Goal: Obtain resource: Obtain resource

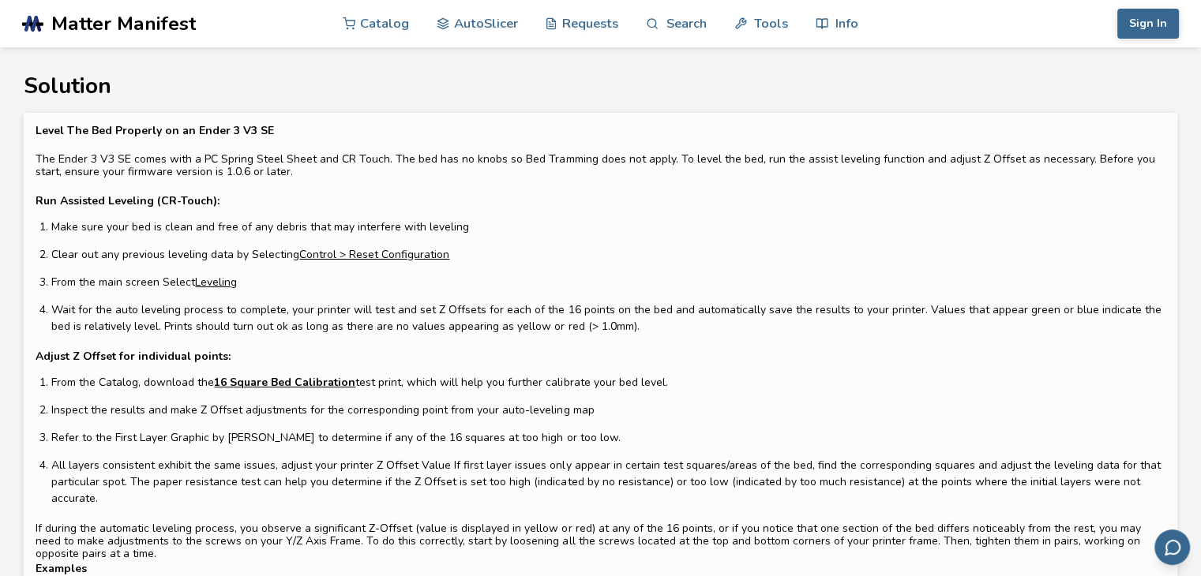
click at [284, 386] on link "16 Square Bed Calibration" at bounding box center [284, 382] width 141 height 17
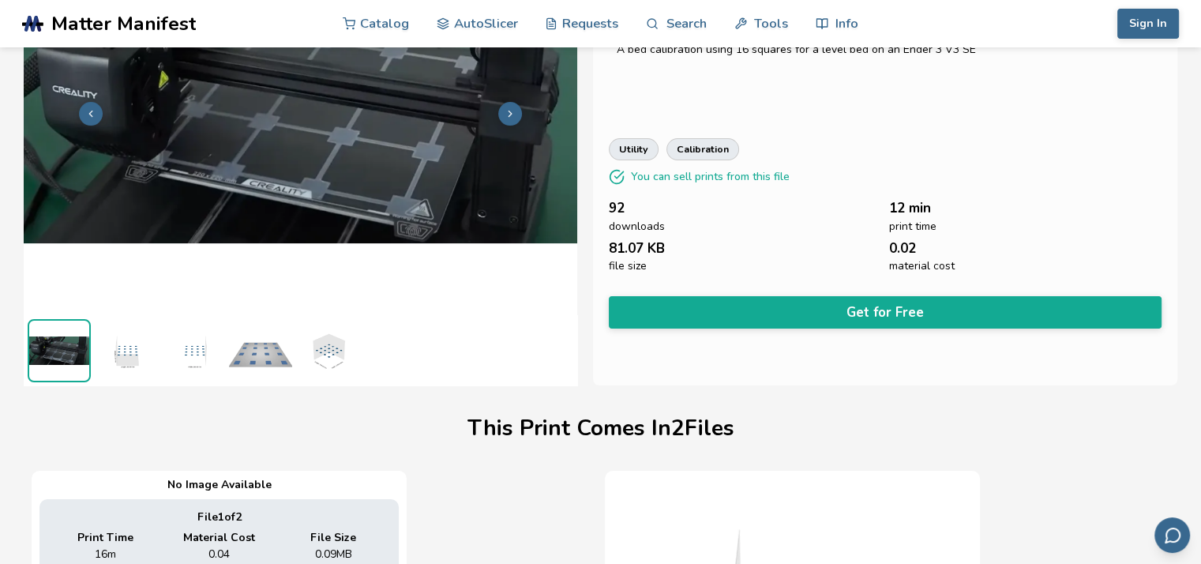
scroll to position [158, 6]
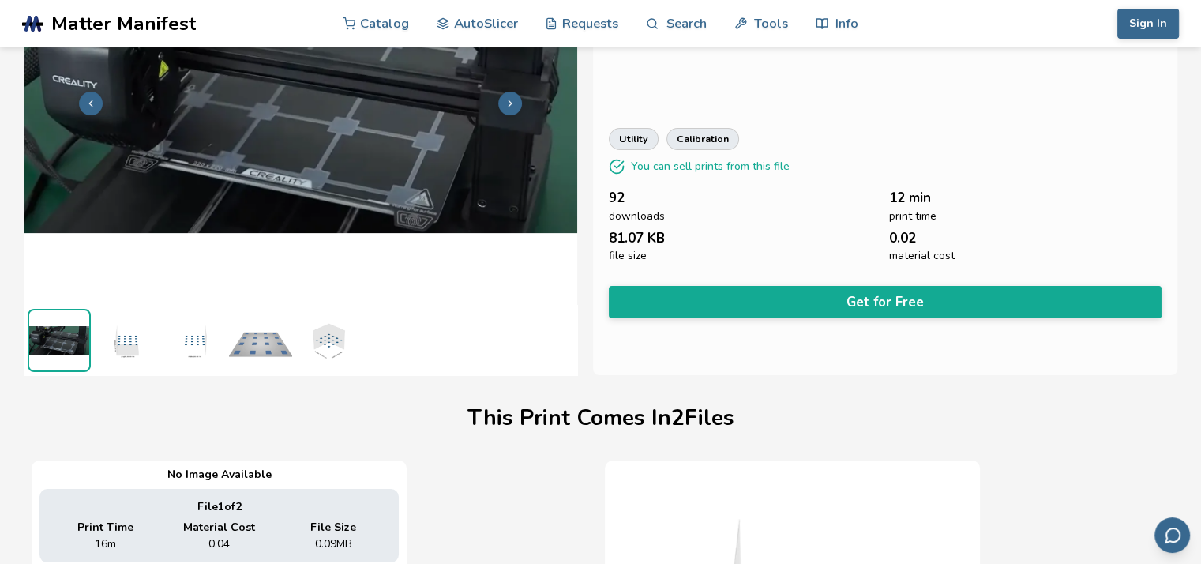
click at [752, 302] on button "Get for Free" at bounding box center [885, 302] width 553 height 32
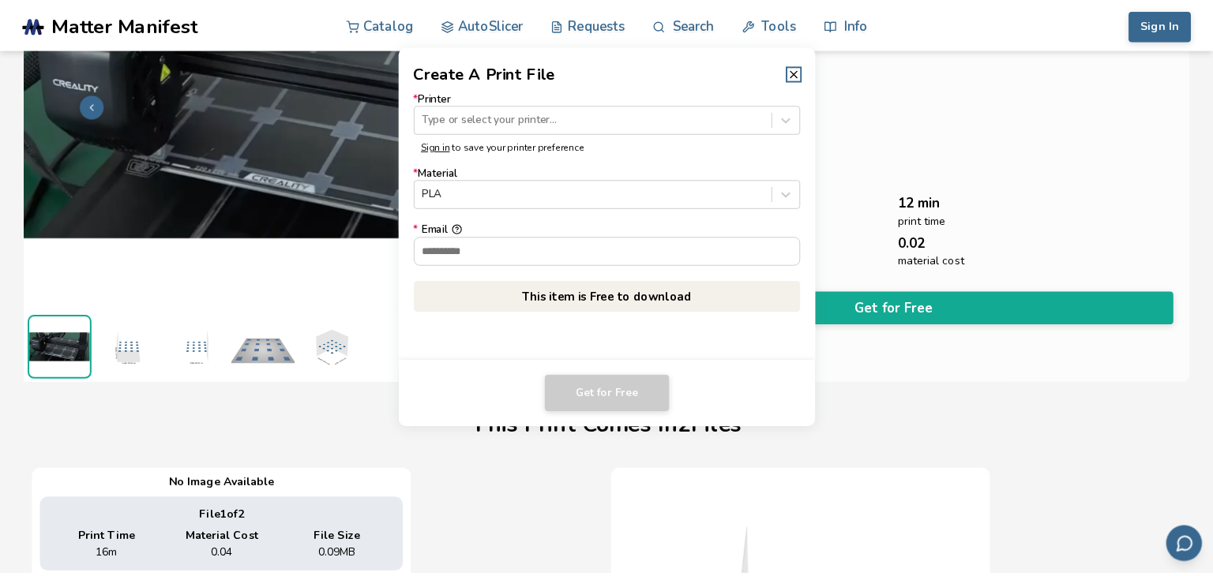
scroll to position [156, 0]
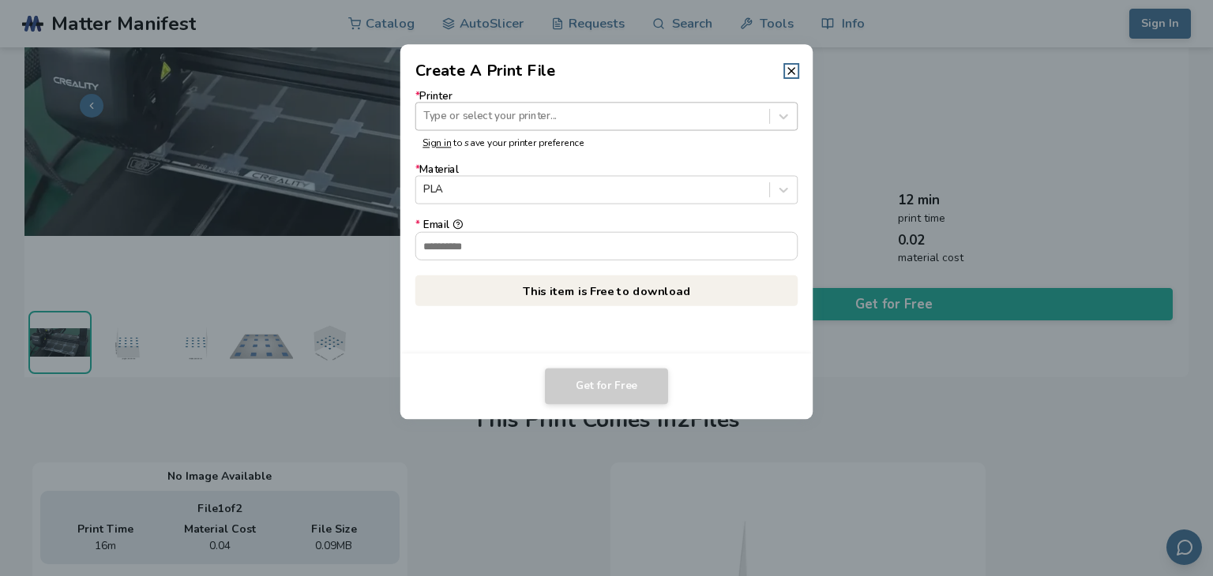
click at [553, 106] on div "Type or select your printer..." at bounding box center [592, 116] width 353 height 21
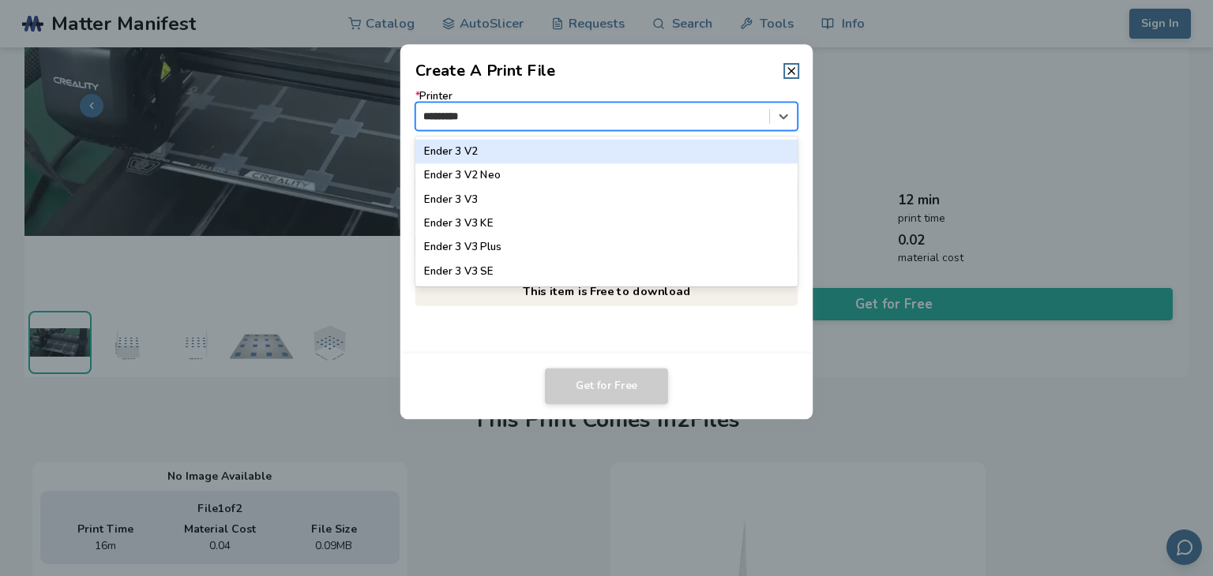
type input "**********"
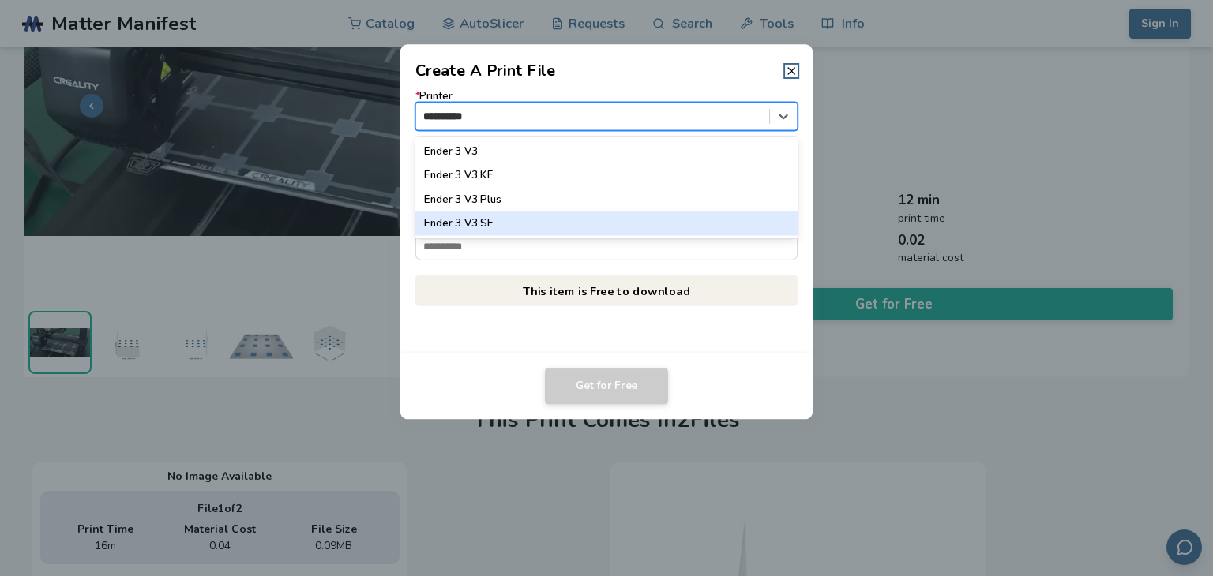
click at [495, 216] on div "Ender 3 V3 SE" at bounding box center [606, 224] width 383 height 24
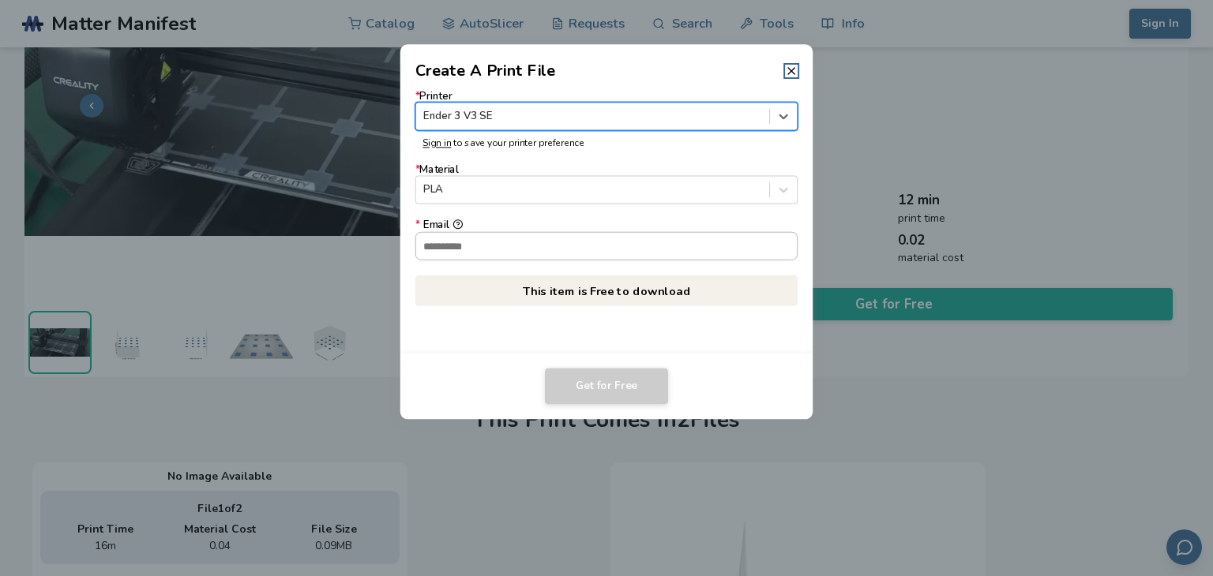
click at [507, 242] on input "* Email" at bounding box center [606, 245] width 381 height 27
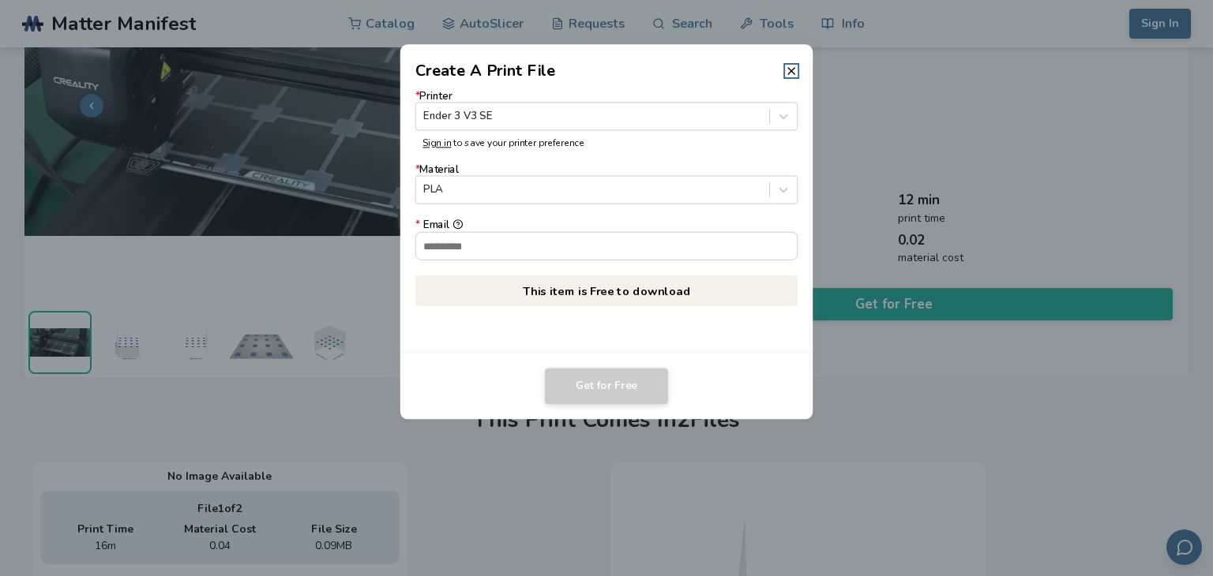
type input "**********"
click at [621, 387] on button "Get for Free" at bounding box center [606, 387] width 123 height 36
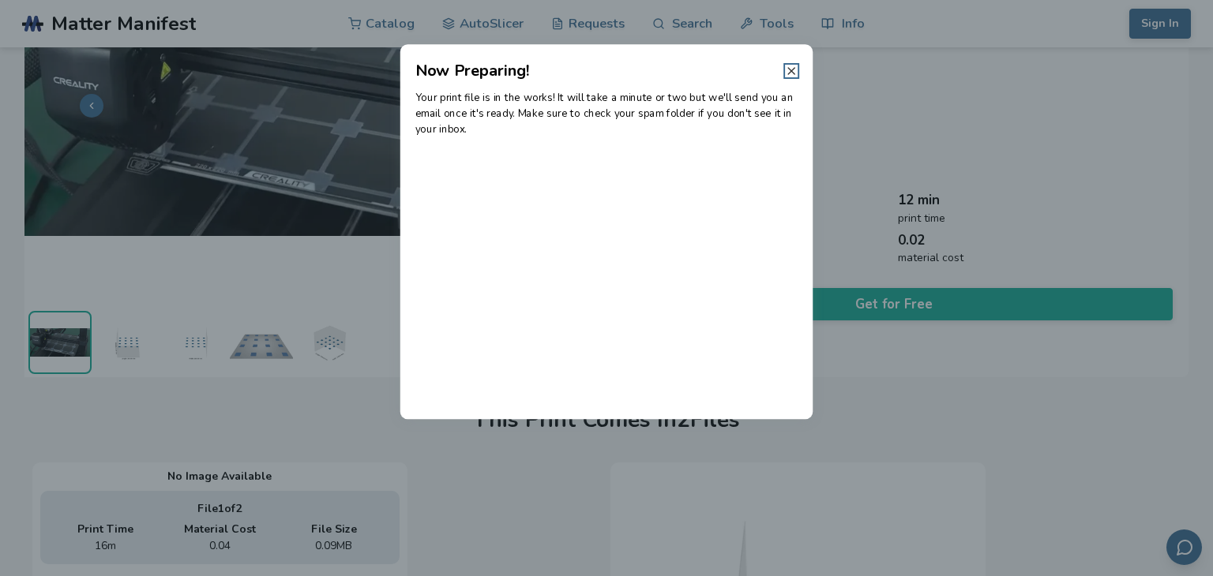
click at [786, 73] on icon at bounding box center [791, 71] width 13 height 13
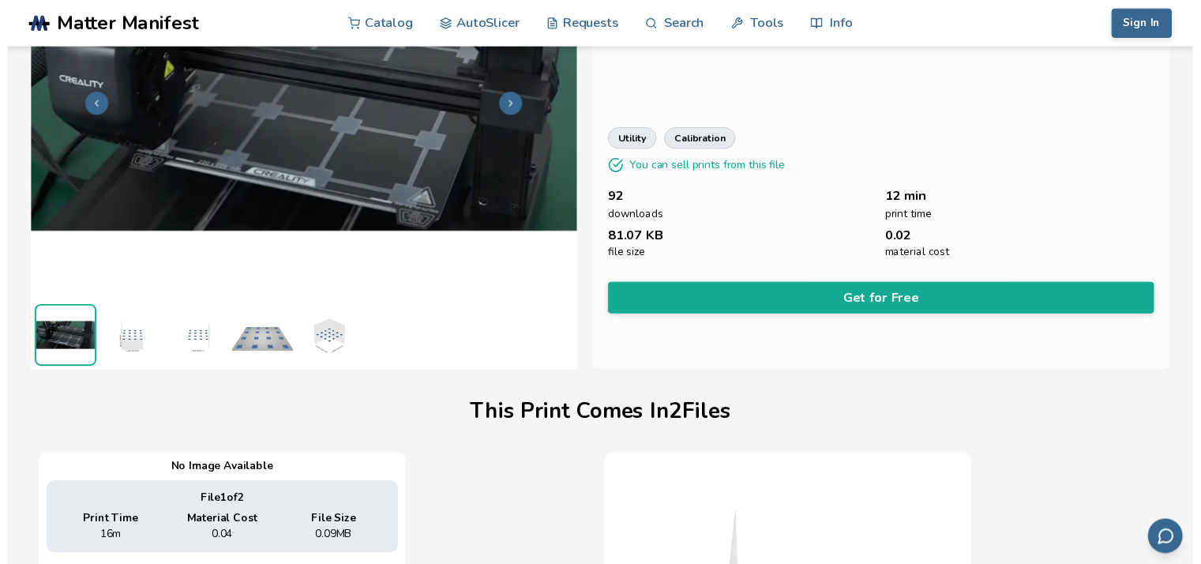
scroll to position [158, 0]
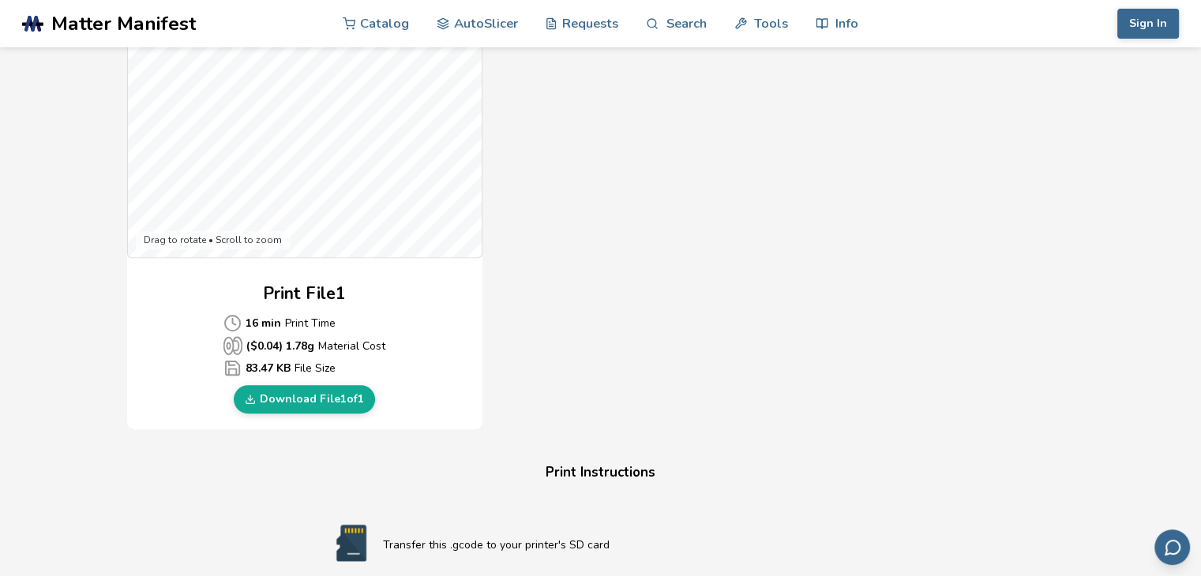
scroll to position [553, 0]
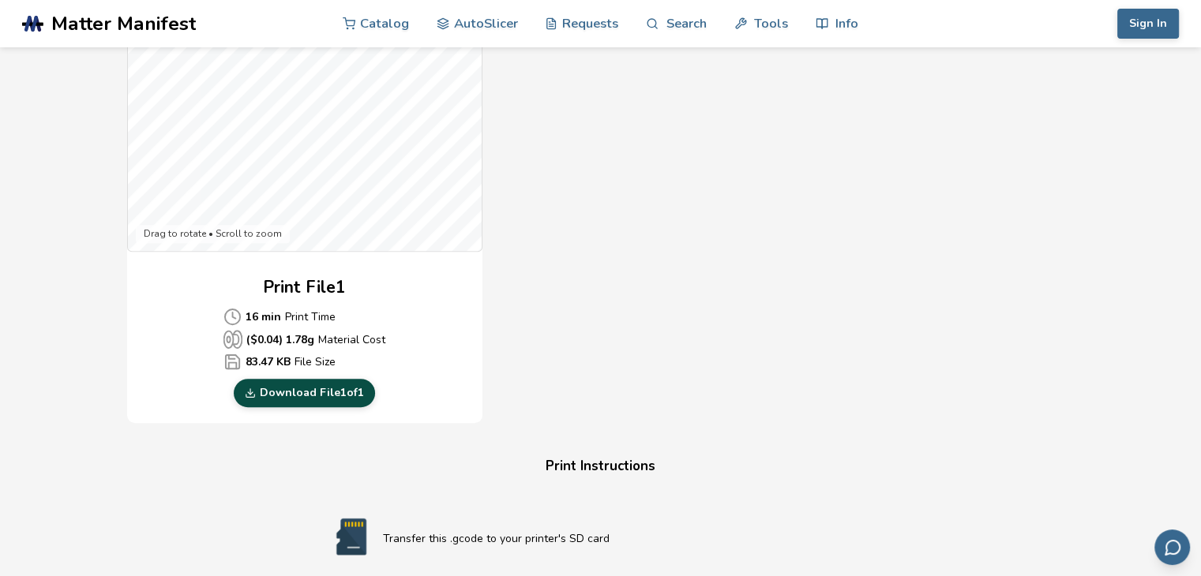
click at [298, 389] on link "Download File 1 of 1" at bounding box center [304, 393] width 141 height 28
